Goal: Task Accomplishment & Management: Use online tool/utility

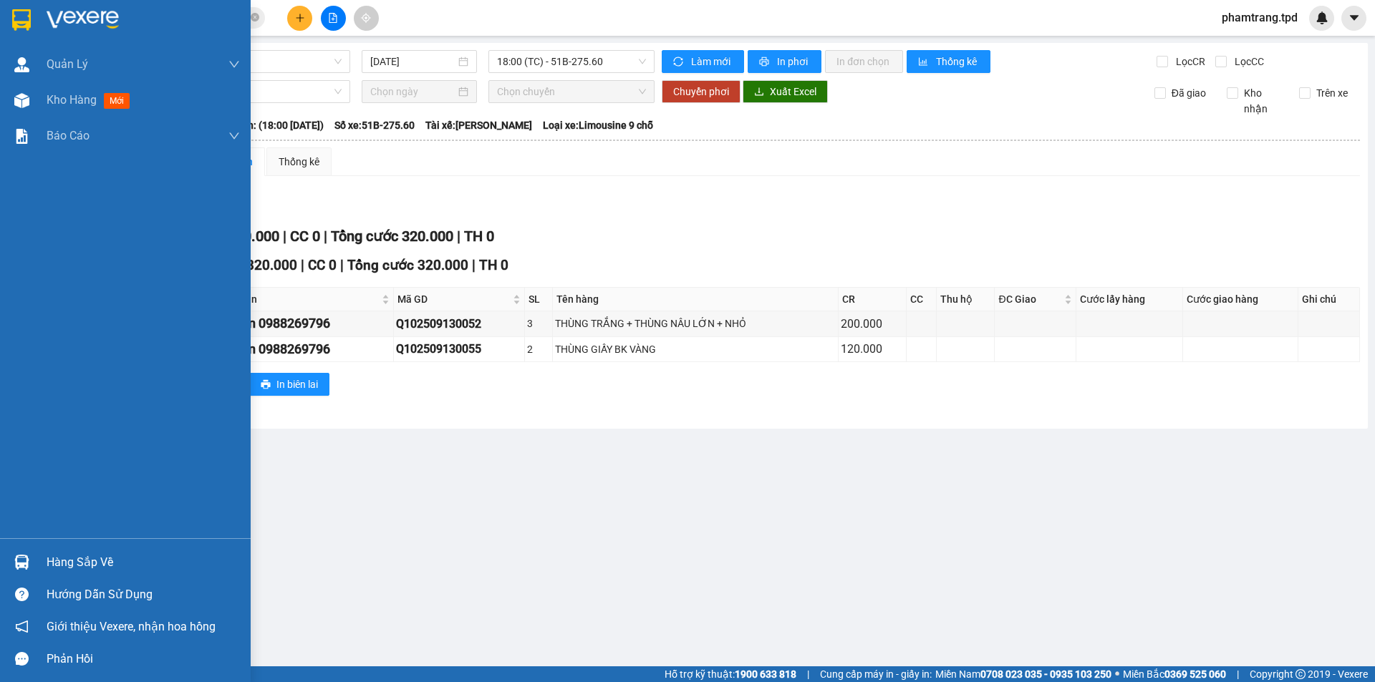
click at [95, 561] on div "Hàng sắp về" at bounding box center [143, 562] width 193 height 21
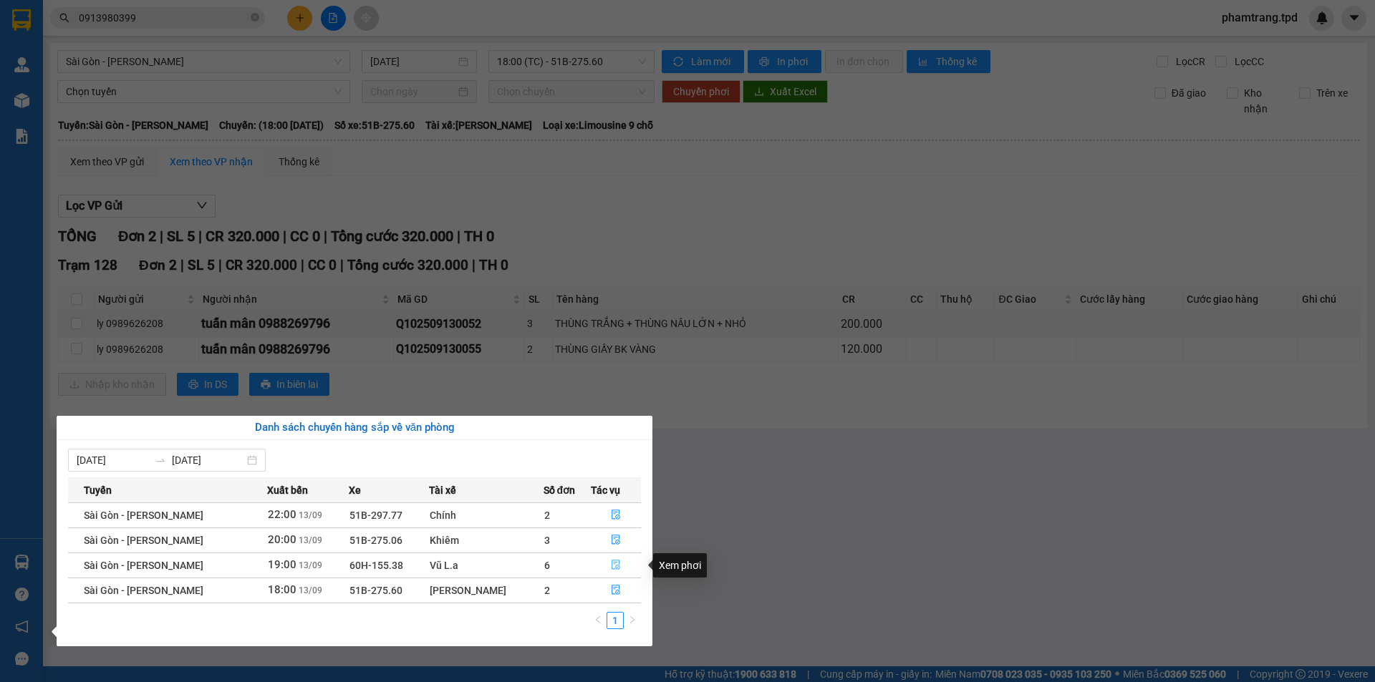
click at [614, 569] on icon "file-done" at bounding box center [616, 565] width 10 height 10
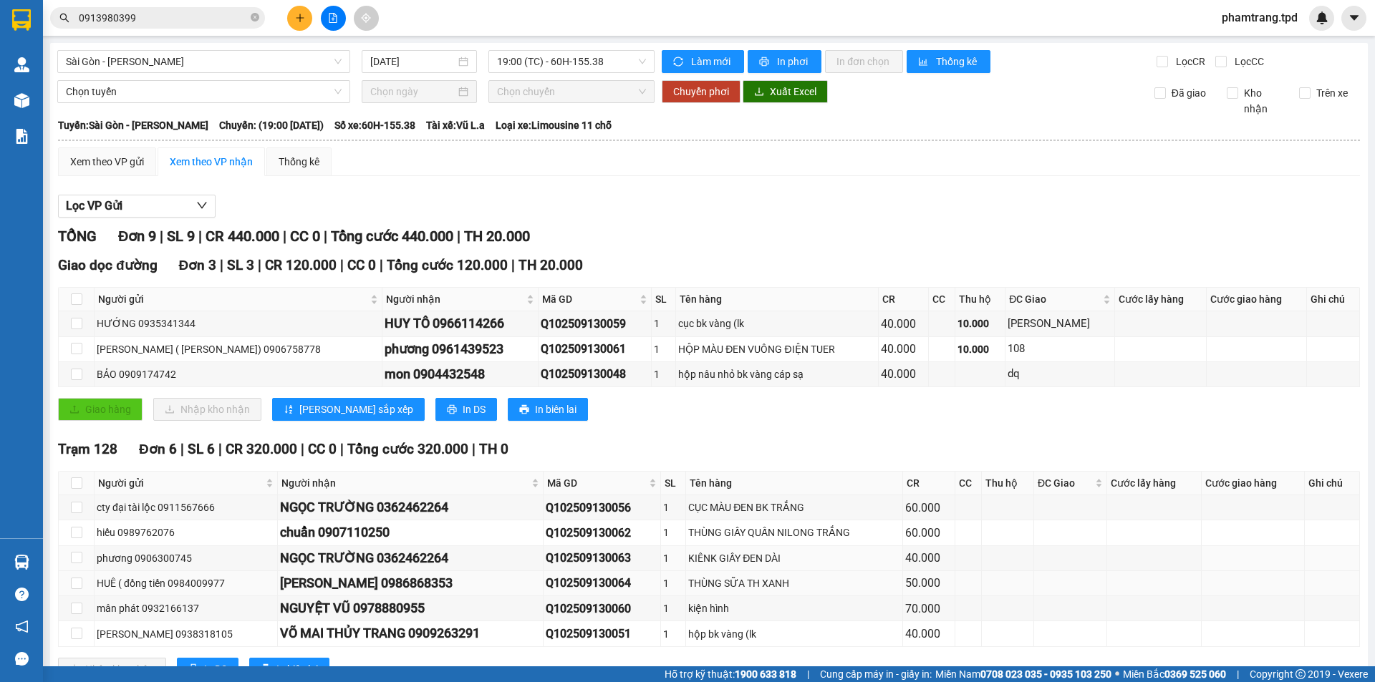
scroll to position [54, 0]
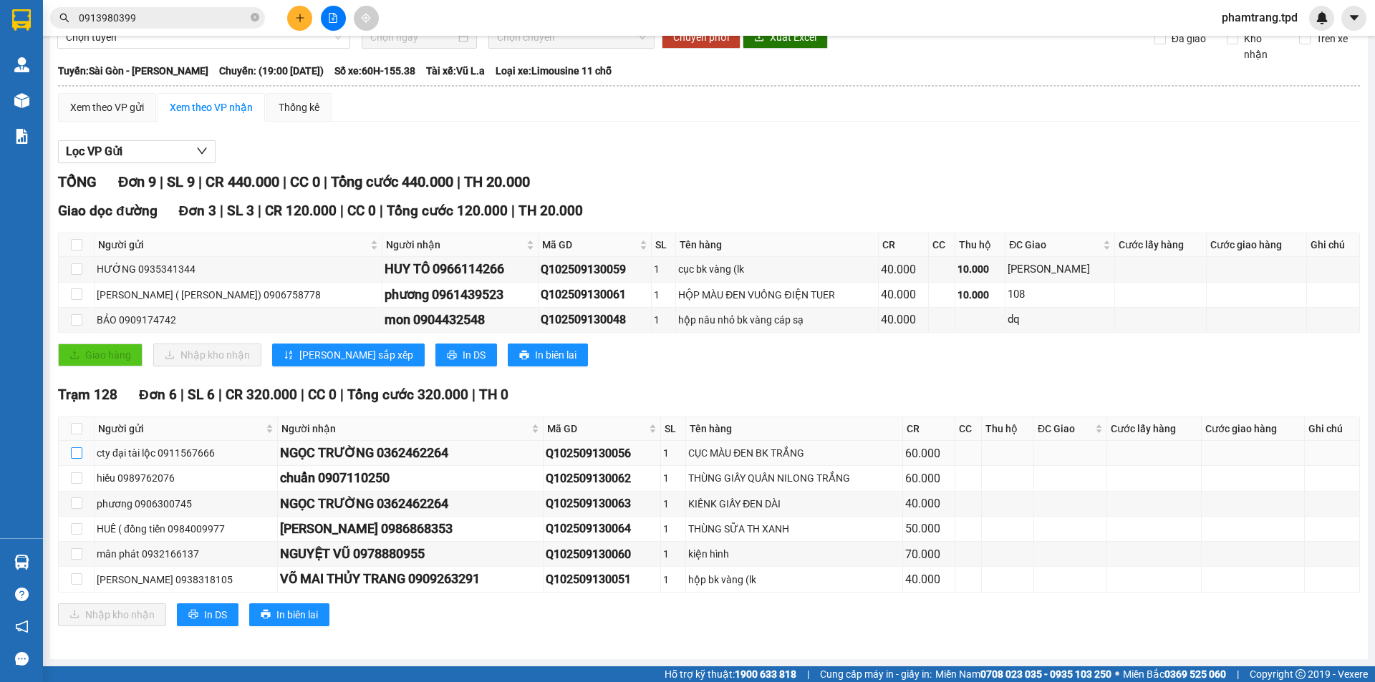
click at [82, 453] on input "checkbox" at bounding box center [76, 453] width 11 height 11
checkbox input "true"
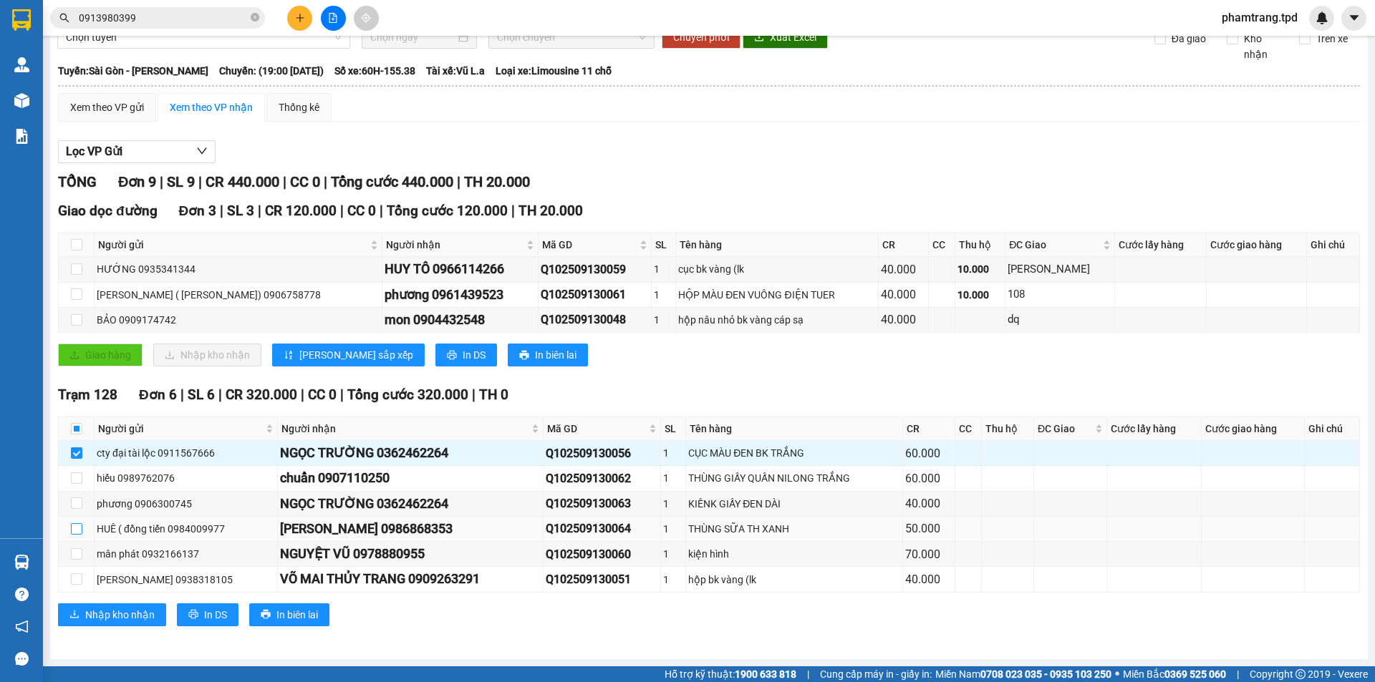
click at [72, 526] on input "checkbox" at bounding box center [76, 528] width 11 height 11
checkbox input "true"
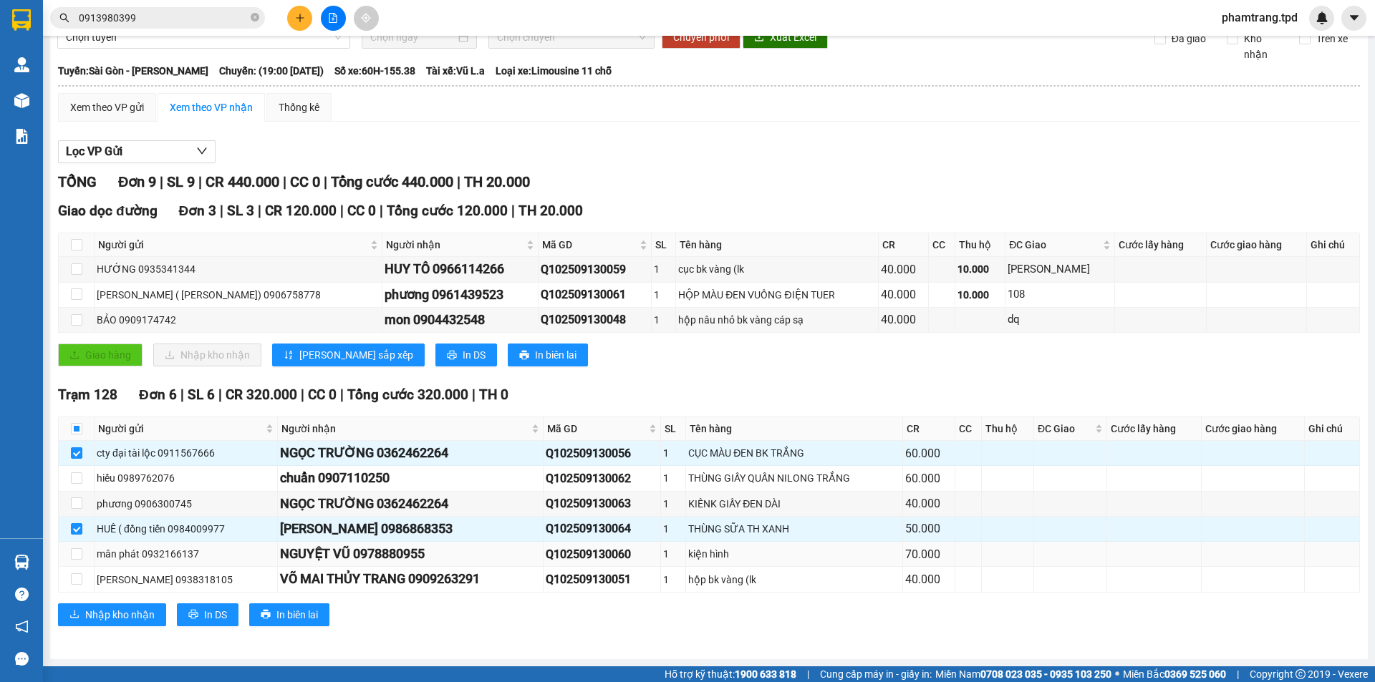
click at [65, 553] on td at bounding box center [77, 554] width 36 height 25
click at [72, 551] on input "checkbox" at bounding box center [76, 554] width 11 height 11
checkbox input "true"
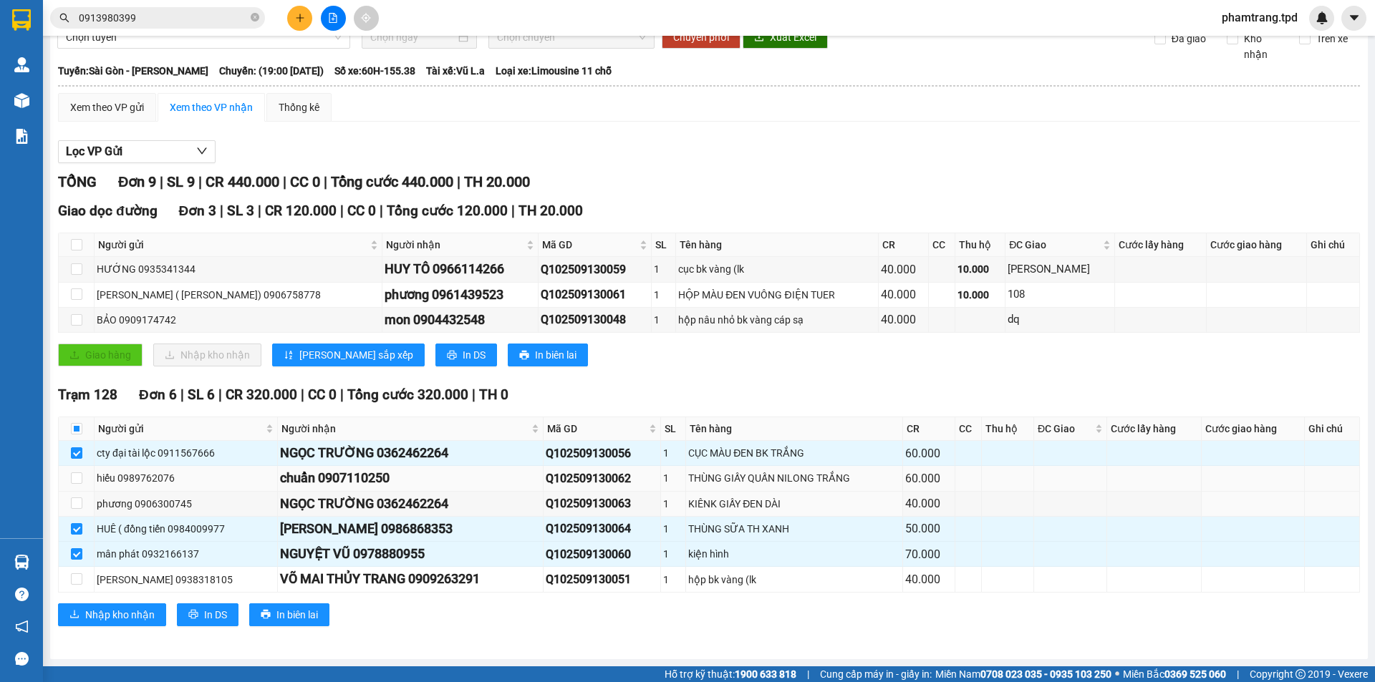
click at [77, 489] on td at bounding box center [77, 478] width 36 height 25
click at [77, 475] on input "checkbox" at bounding box center [76, 478] width 11 height 11
checkbox input "true"
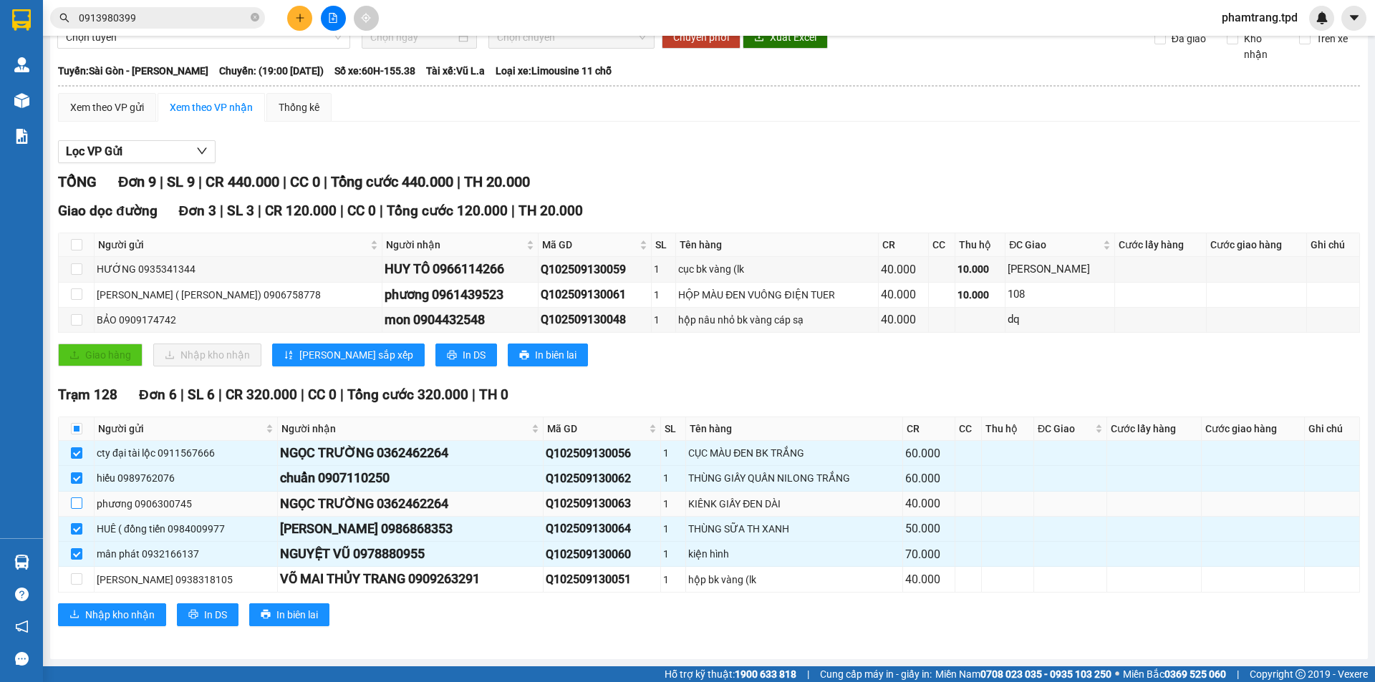
click at [74, 500] on input "checkbox" at bounding box center [76, 503] width 11 height 11
checkbox input "true"
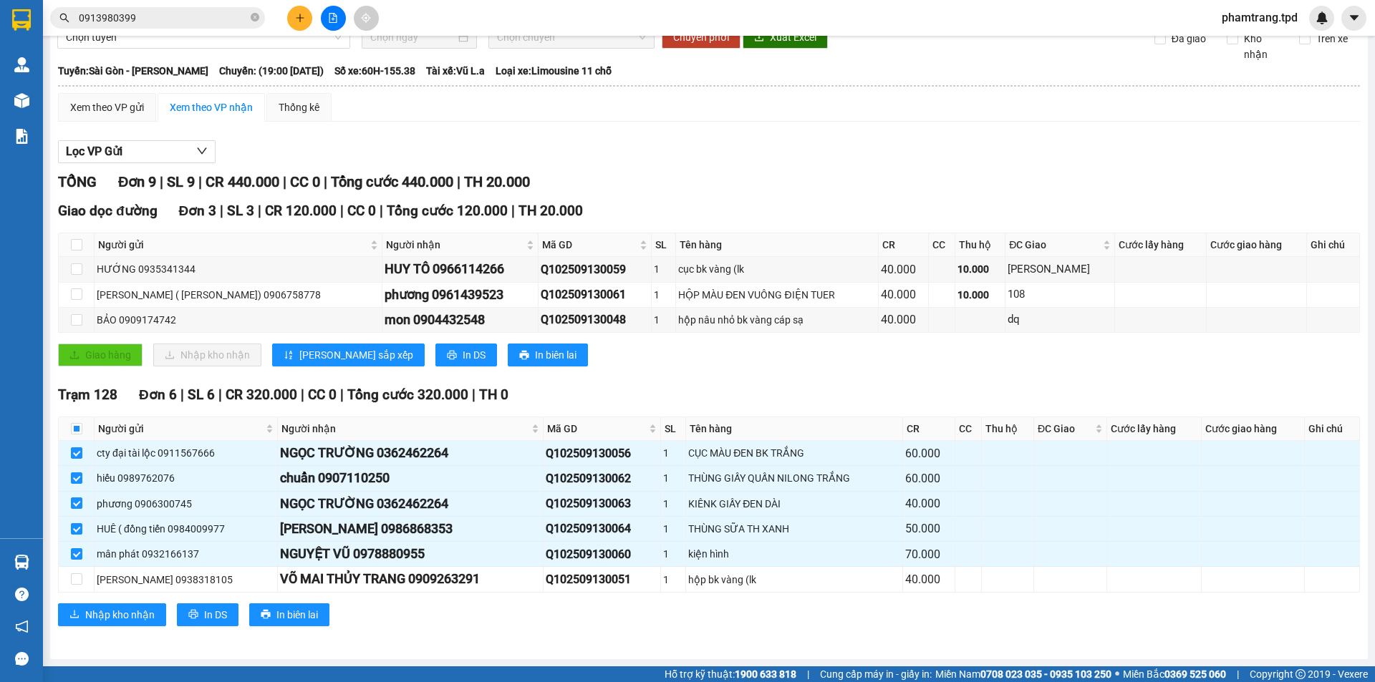
click at [476, 160] on div "Lọc VP Gửi" at bounding box center [709, 152] width 1302 height 24
click at [655, 77] on div "Tuyến: Sài Gòn - [PERSON_NAME]: (19:00 [DATE]) Số xe: 60H-155.38 Tài xế: Vũ L.…" at bounding box center [709, 71] width 1302 height 16
drag, startPoint x: 634, startPoint y: 112, endPoint x: 638, endPoint y: 120, distance: 8.7
click at [634, 112] on div "Xem theo VP gửi Xem theo VP nhận Thống kê" at bounding box center [709, 107] width 1302 height 29
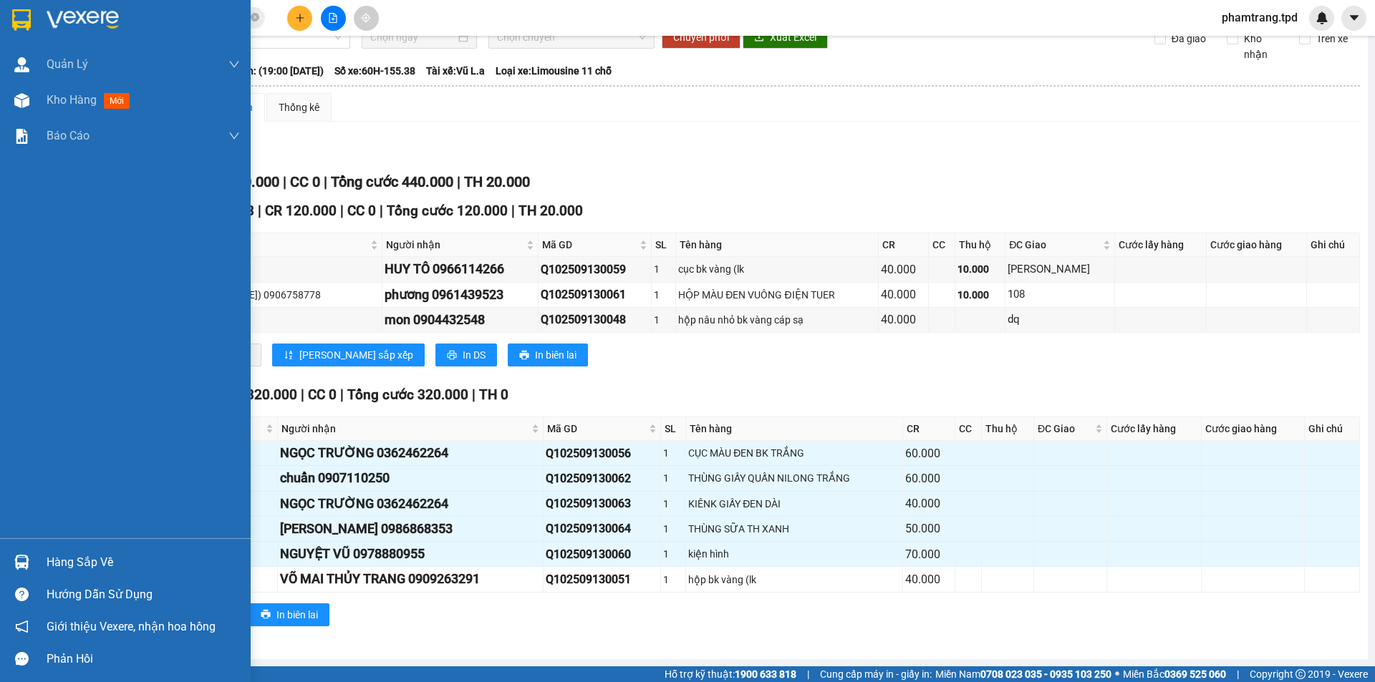
click at [90, 557] on div "Hàng sắp về" at bounding box center [143, 562] width 193 height 21
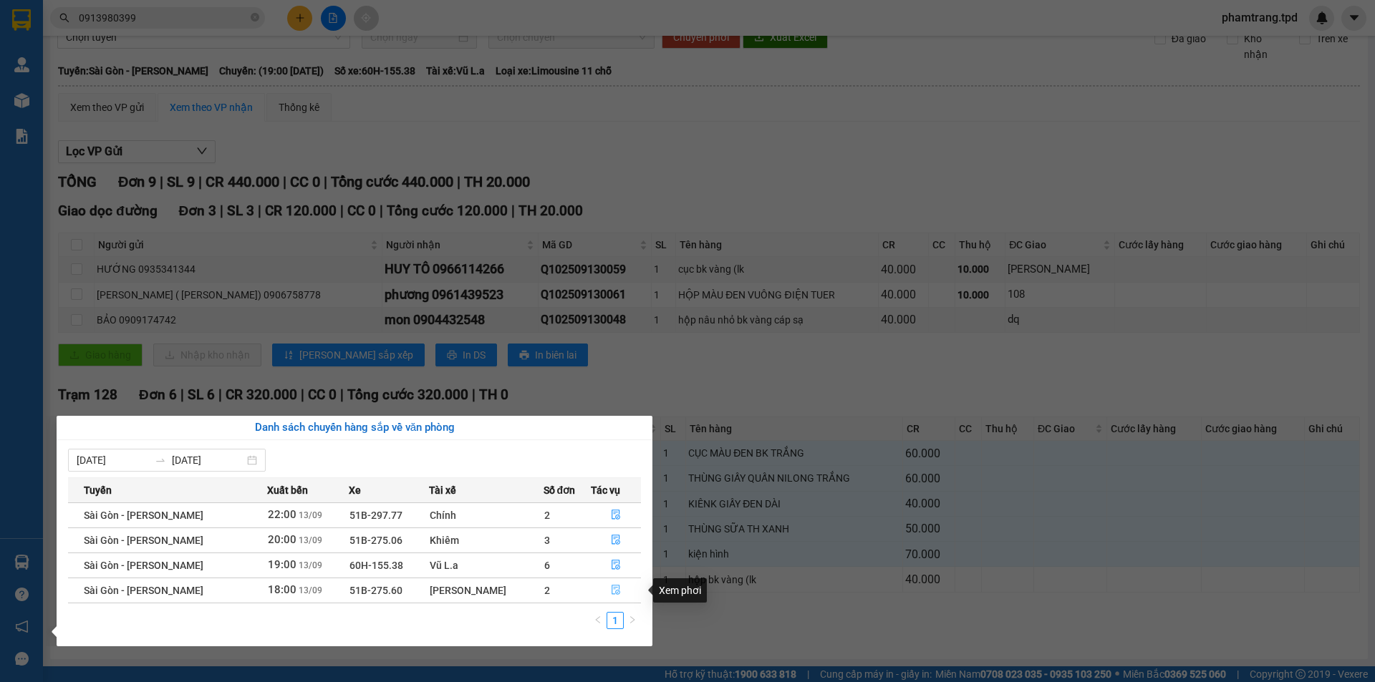
click at [612, 591] on icon "file-done" at bounding box center [616, 590] width 10 height 10
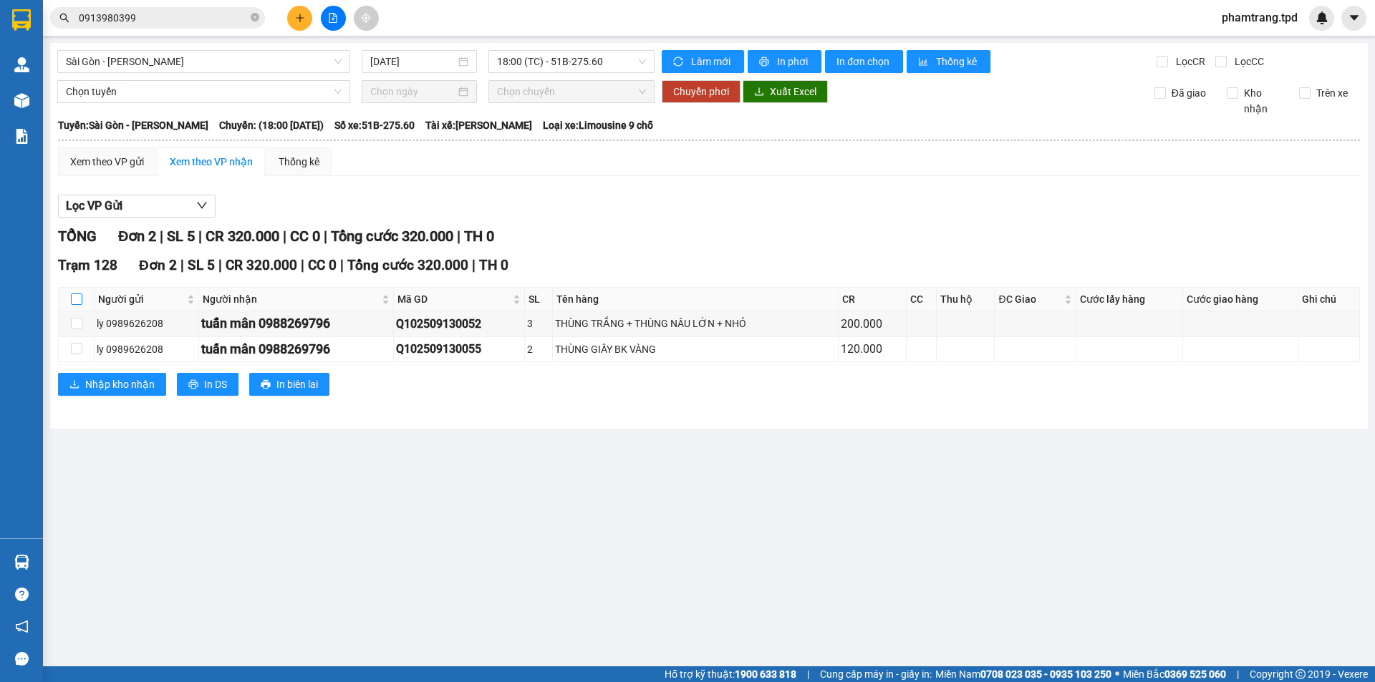
click at [77, 306] on label at bounding box center [76, 299] width 11 height 16
click at [77, 305] on input "checkbox" at bounding box center [76, 299] width 11 height 11
checkbox input "true"
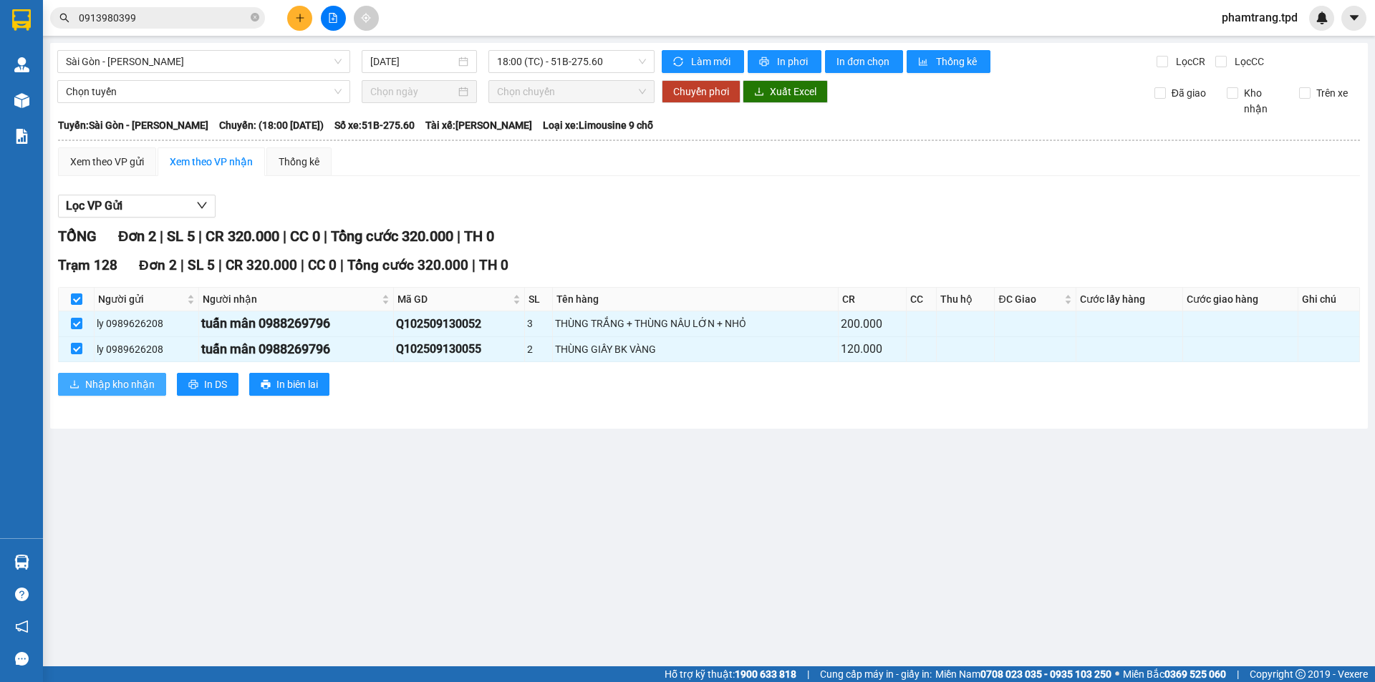
click at [92, 377] on span "Nhập kho nhận" at bounding box center [119, 385] width 69 height 16
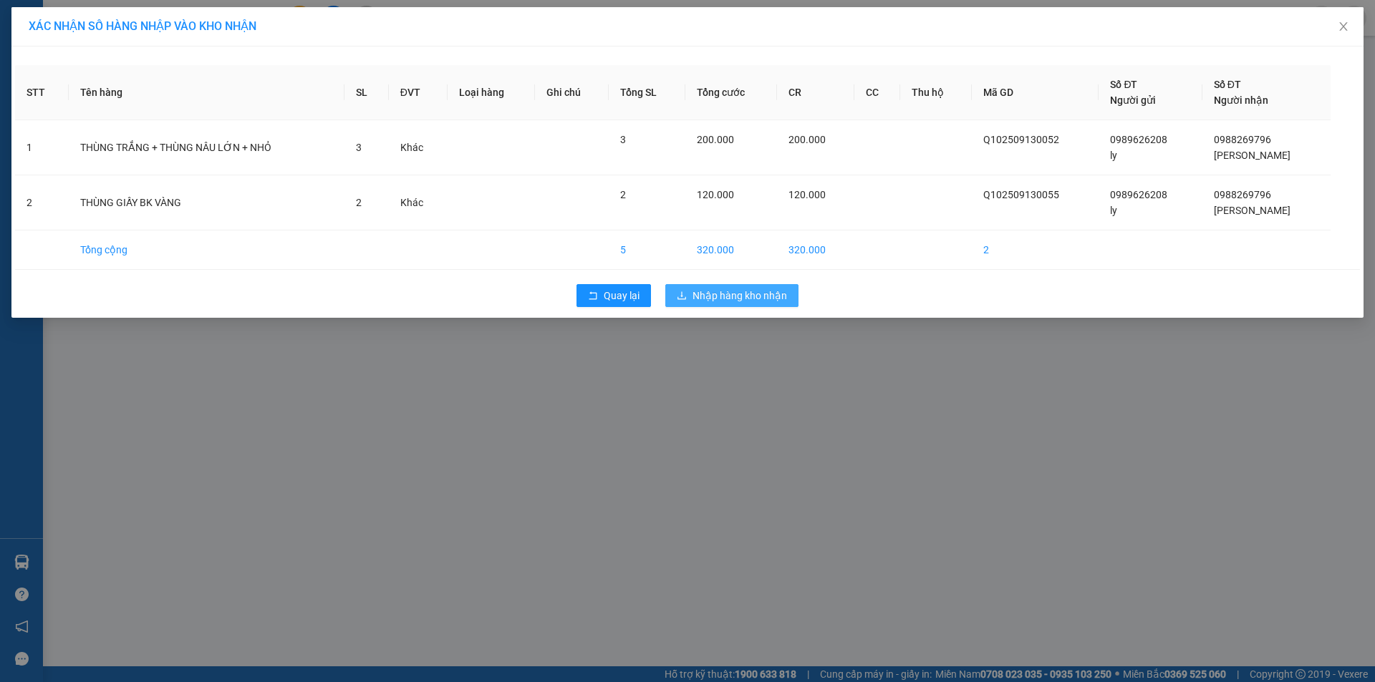
click at [717, 296] on span "Nhập hàng kho nhận" at bounding box center [739, 296] width 95 height 16
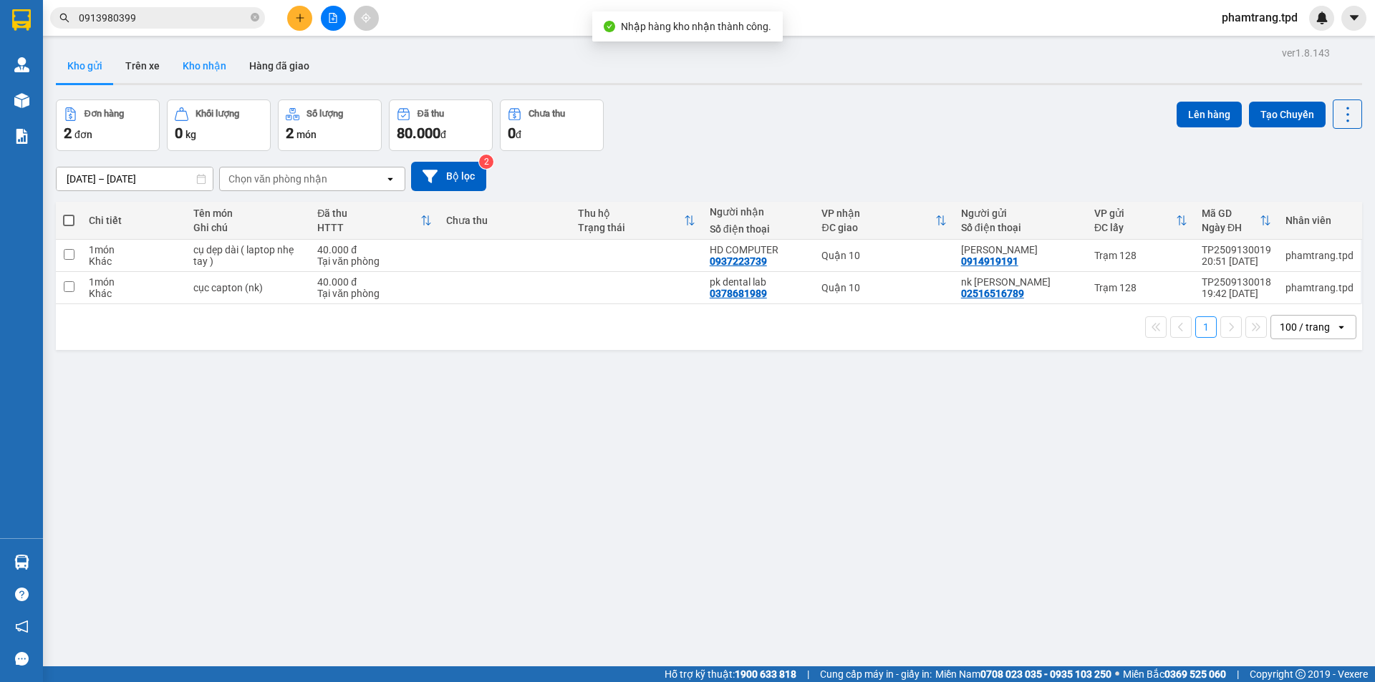
click at [211, 69] on button "Kho nhận" at bounding box center [204, 66] width 67 height 34
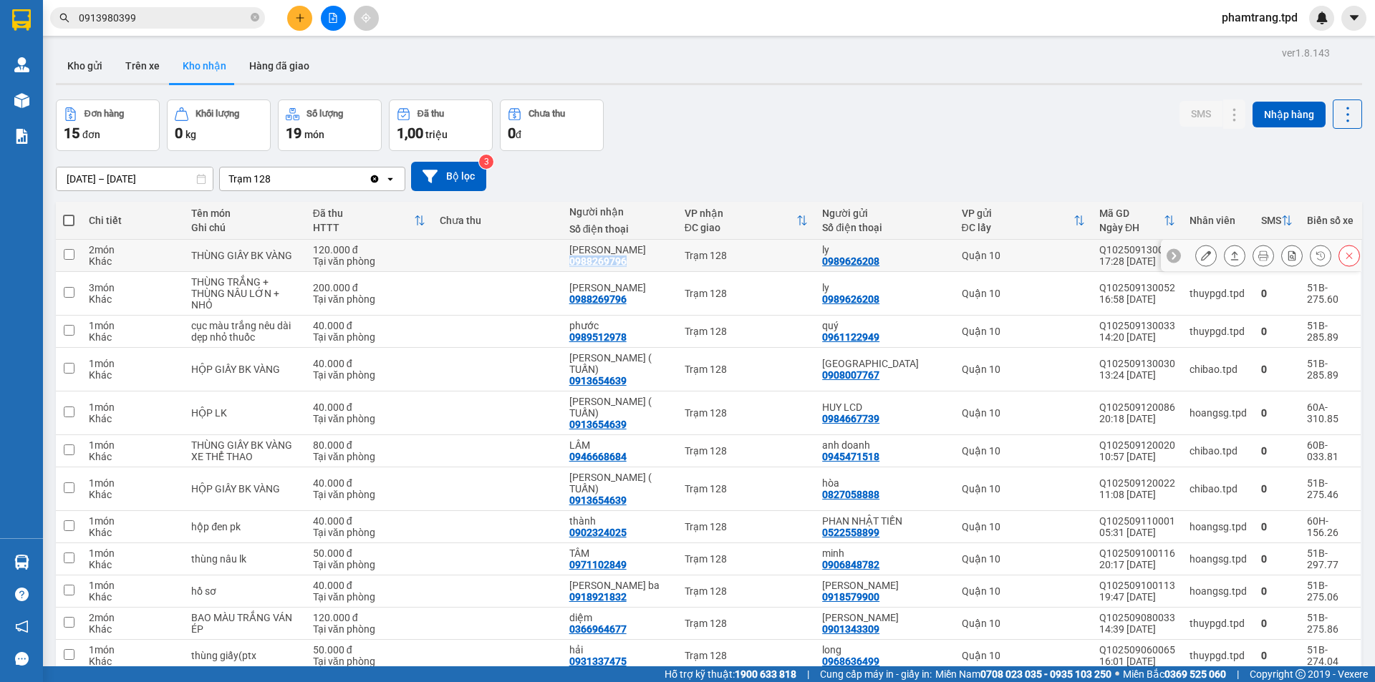
drag, startPoint x: 642, startPoint y: 265, endPoint x: 574, endPoint y: 268, distance: 68.1
click at [574, 268] on td "tuấn mân 0988269796" at bounding box center [619, 256] width 115 height 32
checkbox input "true"
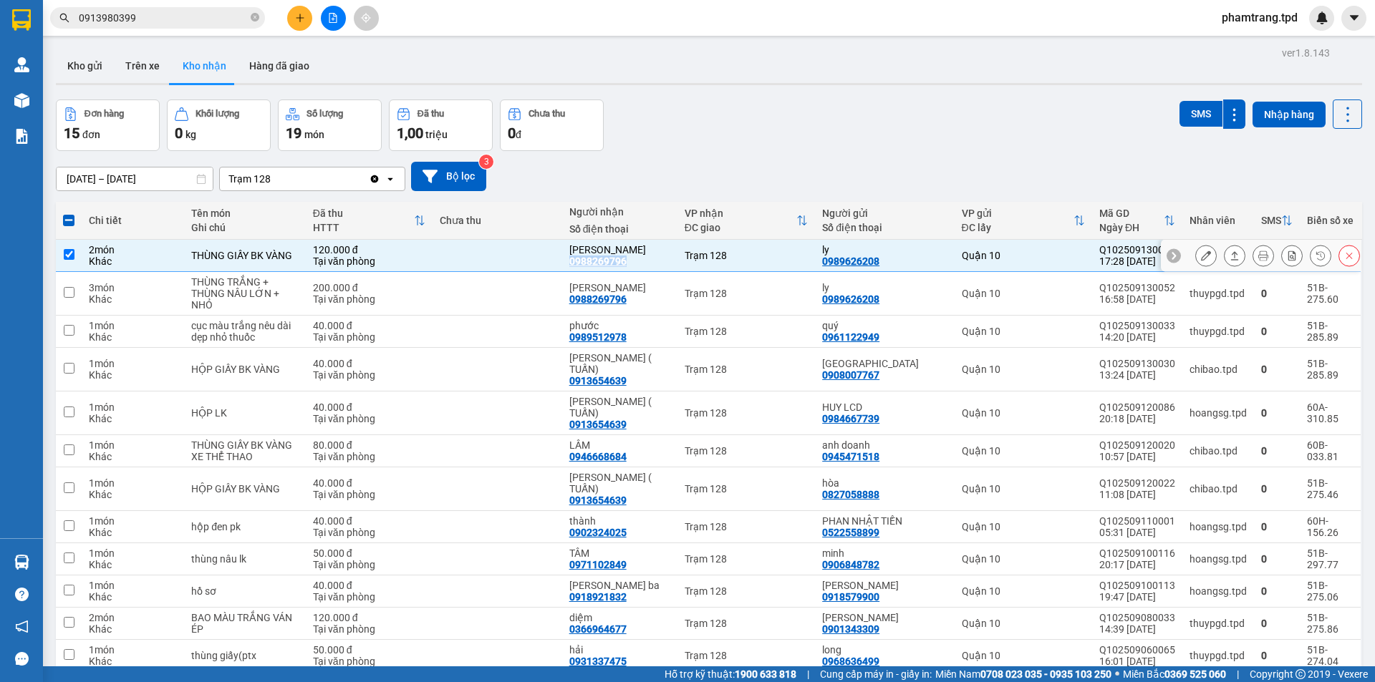
copy div "0988269796"
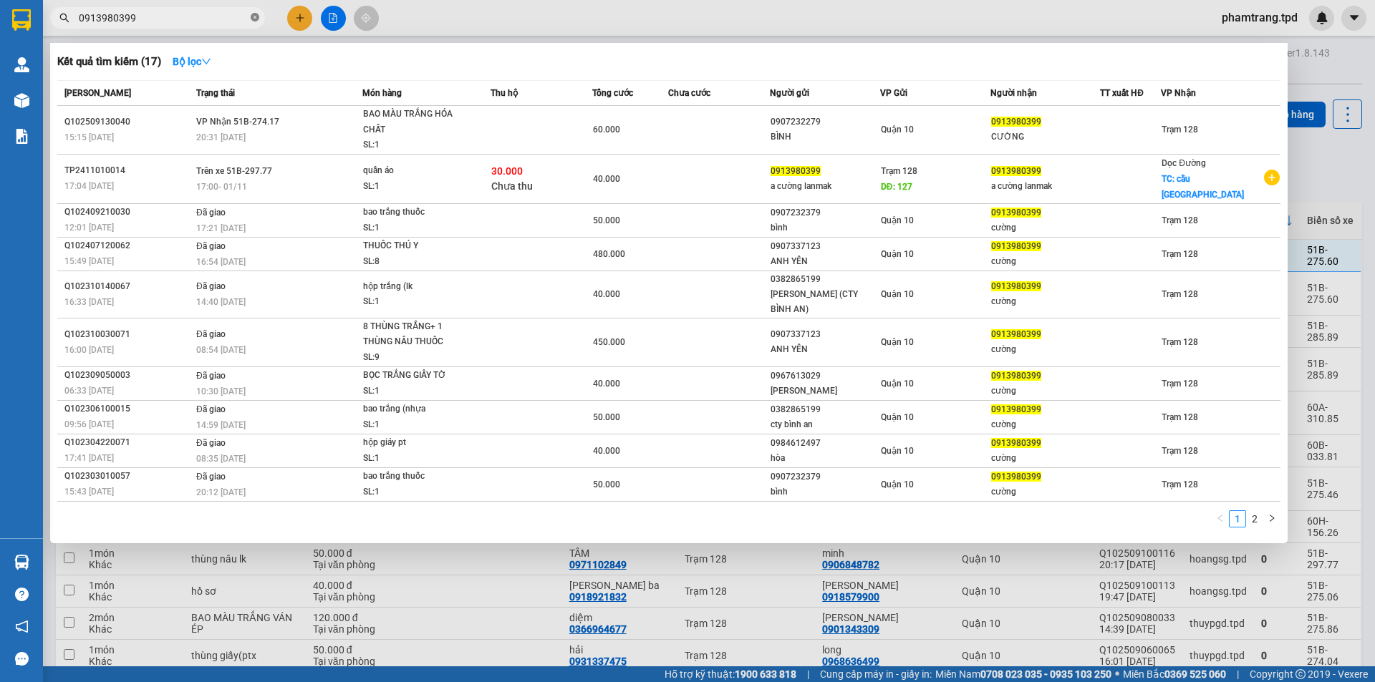
click at [254, 13] on span at bounding box center [255, 18] width 9 height 14
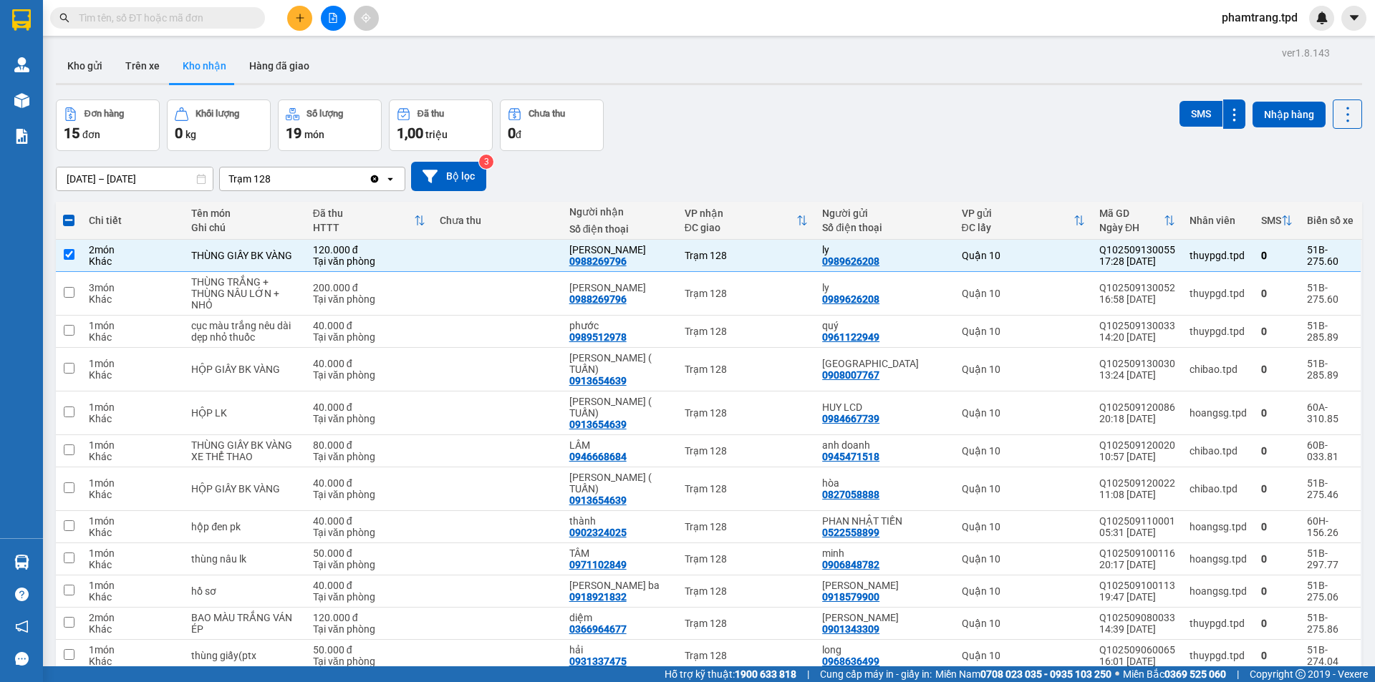
paste input "0988269796"
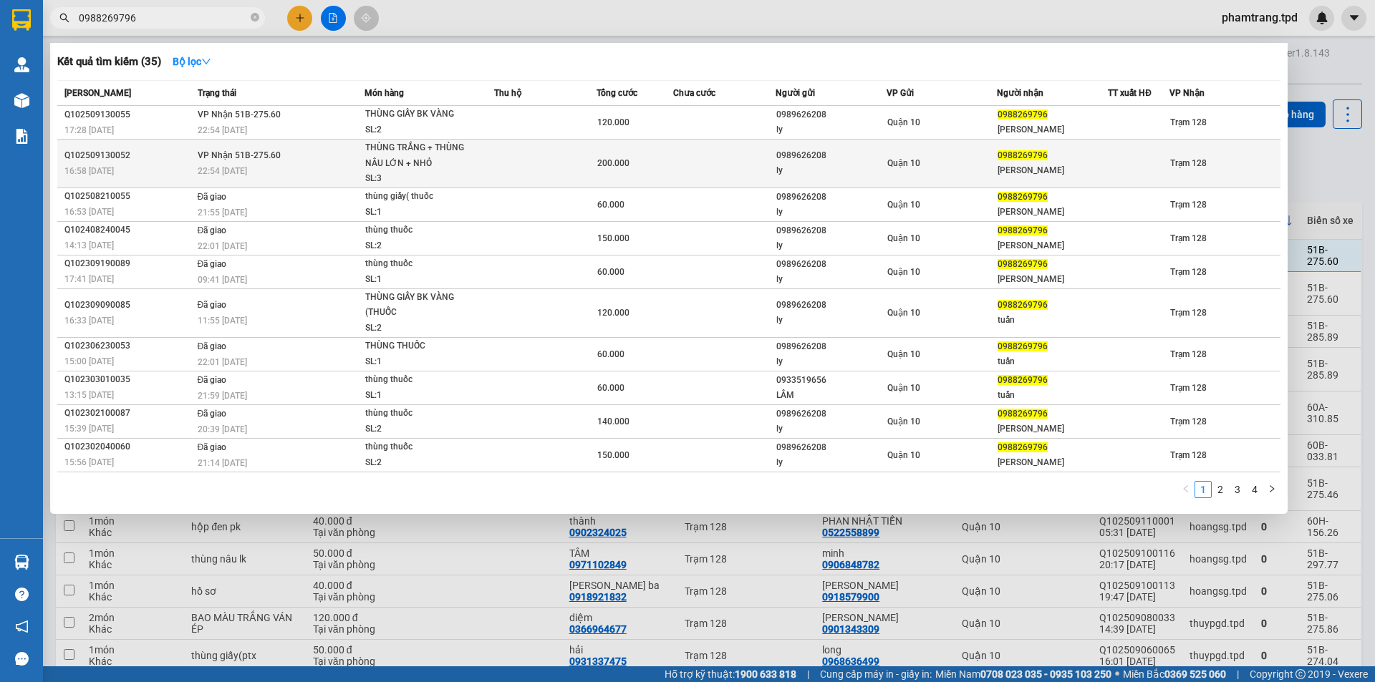
type input "0988269796"
click at [409, 169] on div "THÙNG TRẮNG + THÙNG NÂU LỚN + NHỎ" at bounding box center [418, 155] width 107 height 31
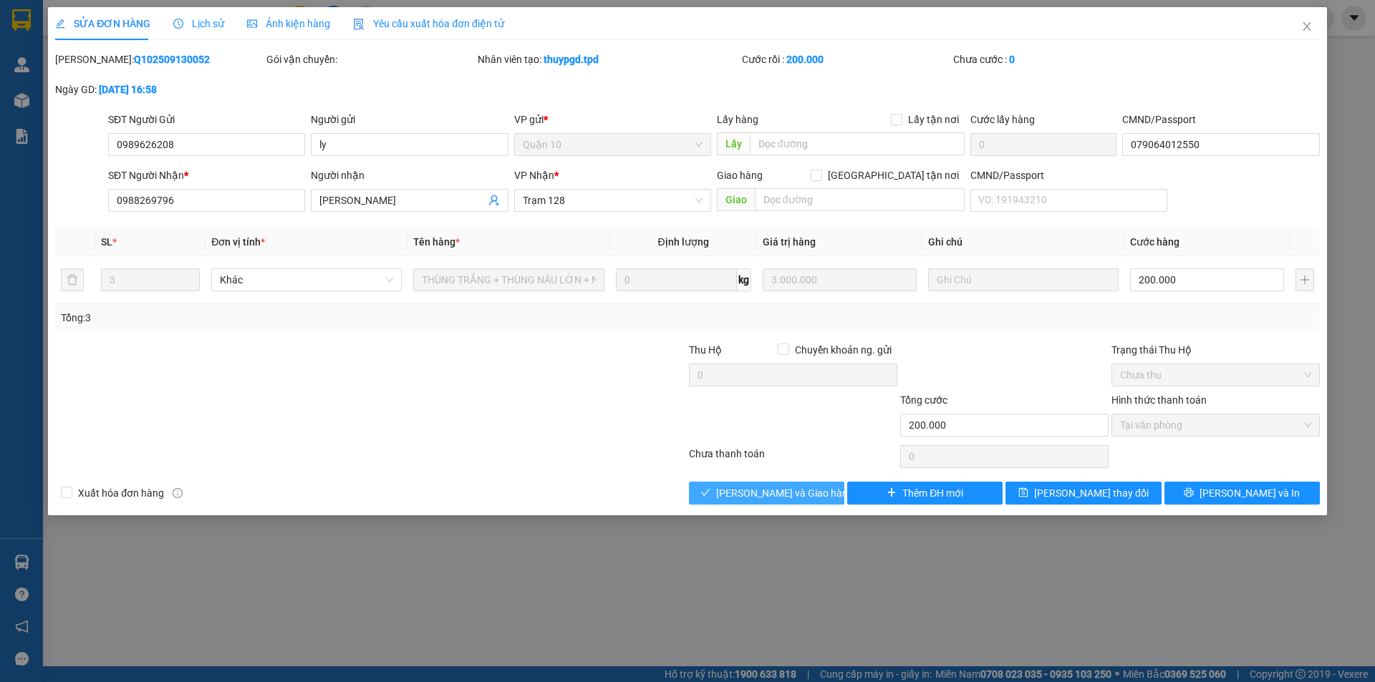
click at [757, 493] on span "[PERSON_NAME] và Giao hàng" at bounding box center [784, 494] width 137 height 16
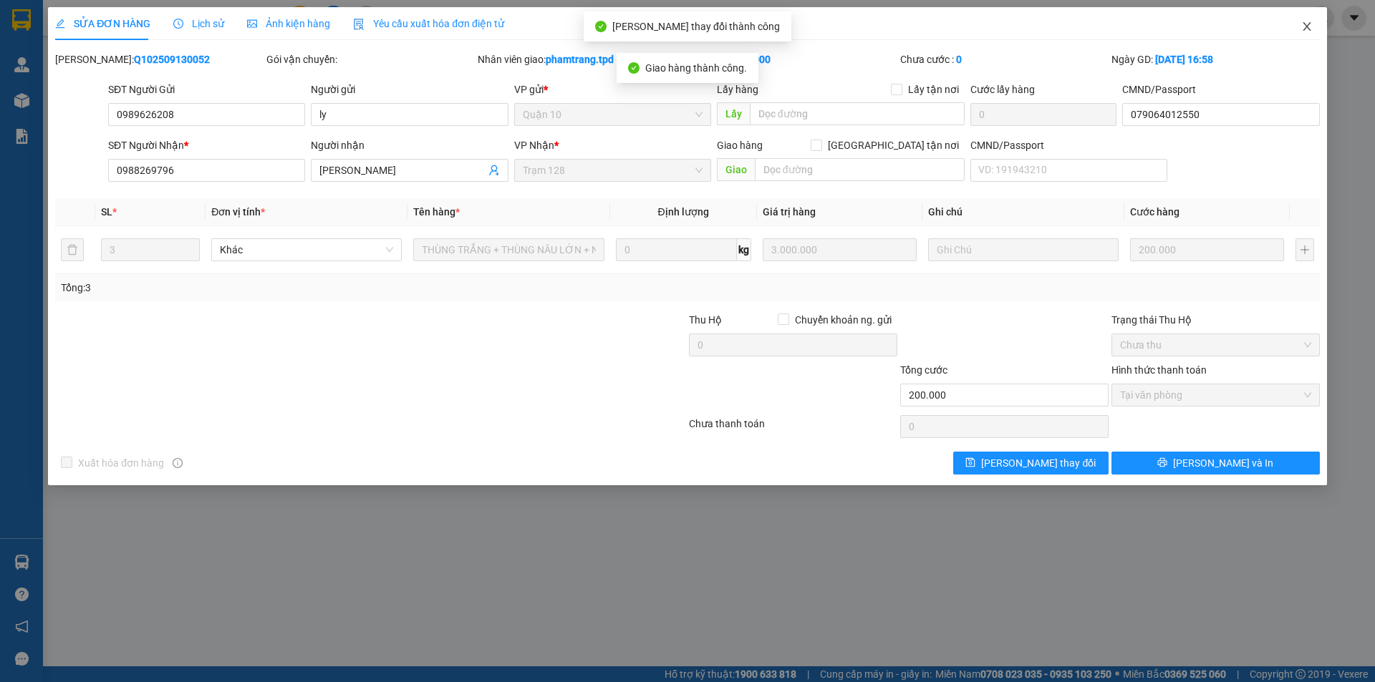
click at [1315, 32] on span "Close" at bounding box center [1307, 27] width 40 height 40
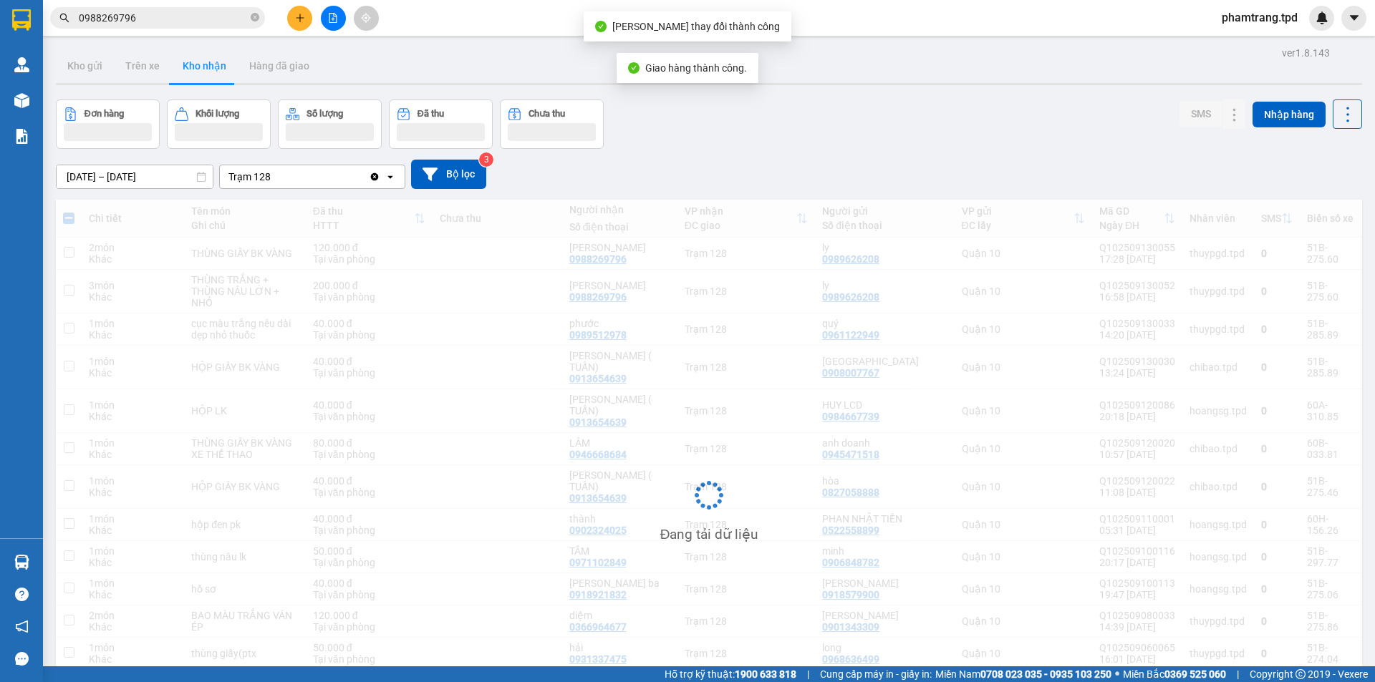
click at [180, 11] on div "Kết quả tìm kiếm ( 35 ) Bộ lọc Mã ĐH Trạng thái Món hàng Thu hộ Tổng cước Chưa …" at bounding box center [139, 18] width 279 height 25
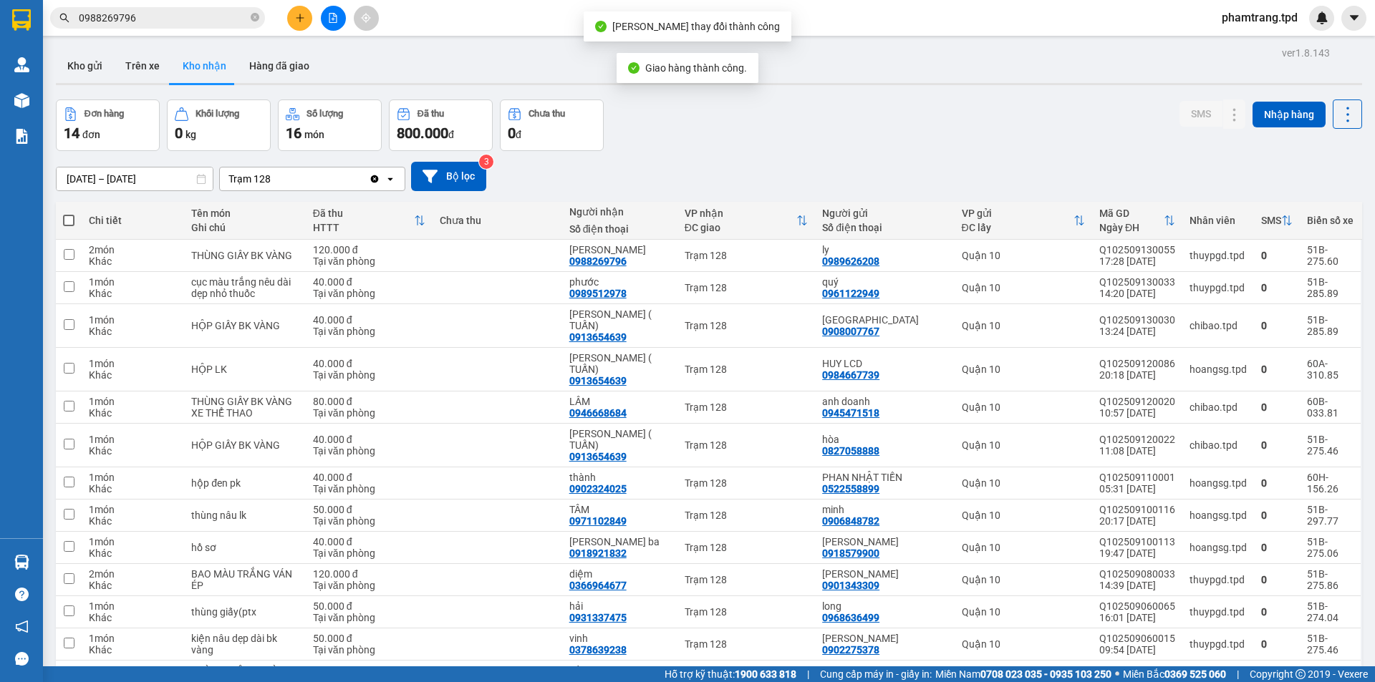
click at [180, 11] on input "0988269796" at bounding box center [163, 18] width 169 height 16
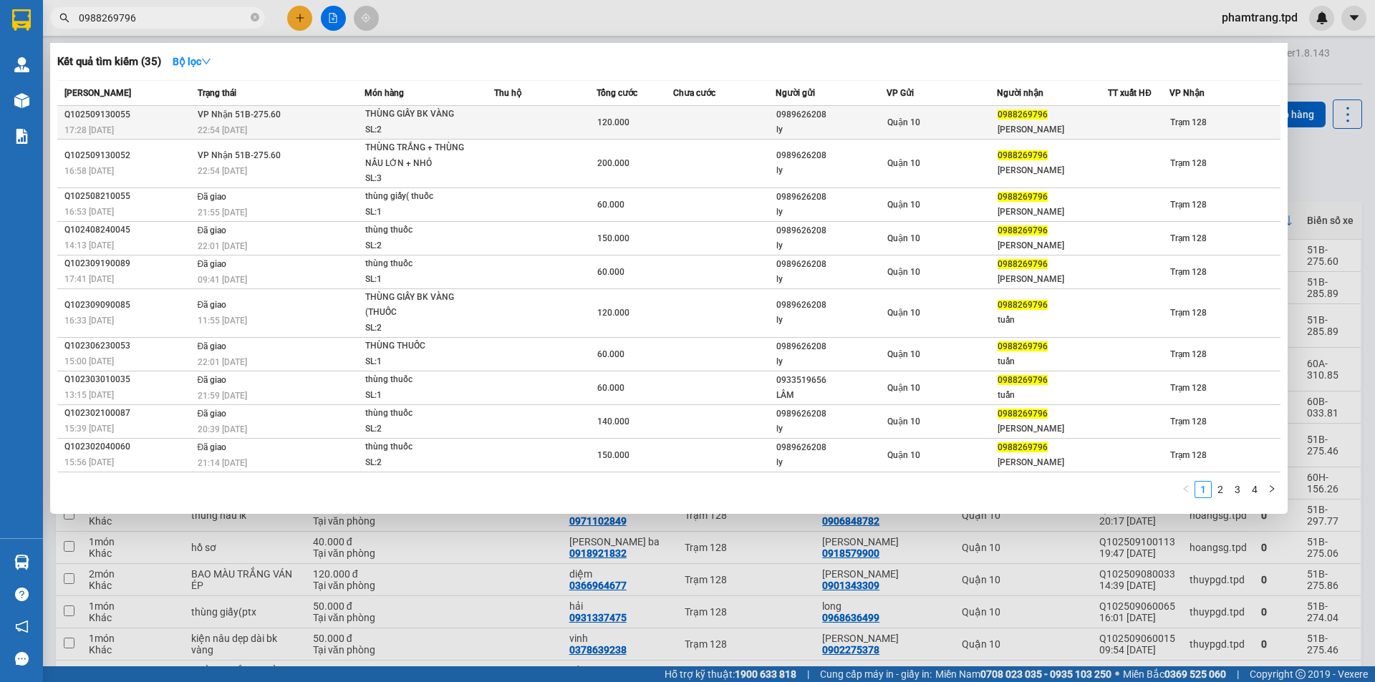
click at [632, 120] on div "120.000" at bounding box center [634, 123] width 75 height 16
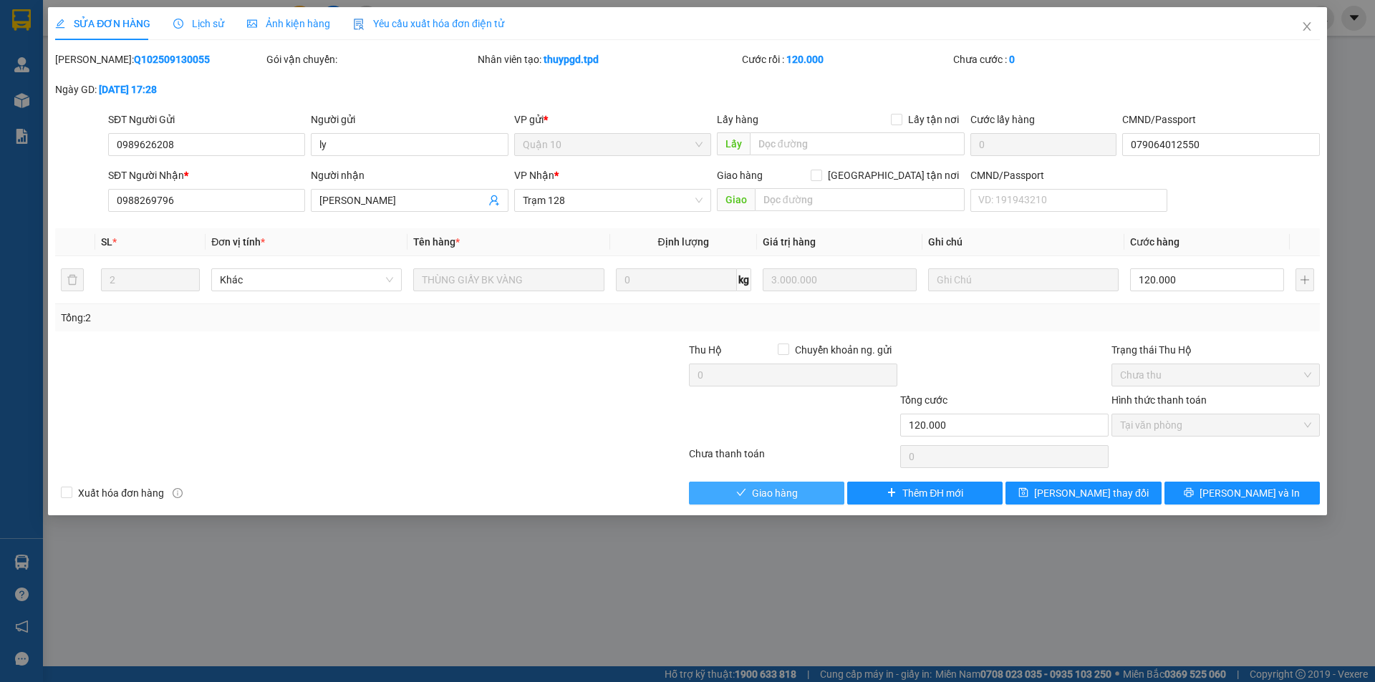
click at [841, 499] on button "Giao hàng" at bounding box center [766, 493] width 155 height 23
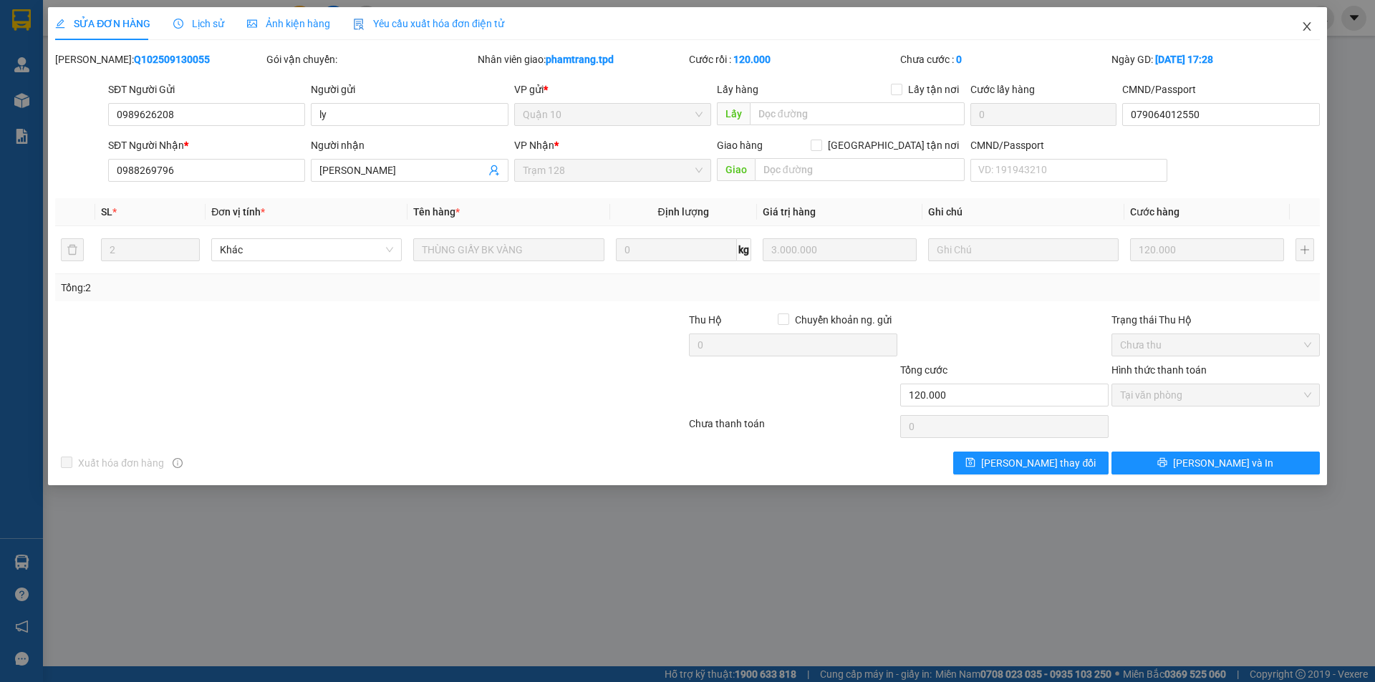
click at [1309, 26] on icon "close" at bounding box center [1306, 26] width 11 height 11
